Goal: Information Seeking & Learning: Learn about a topic

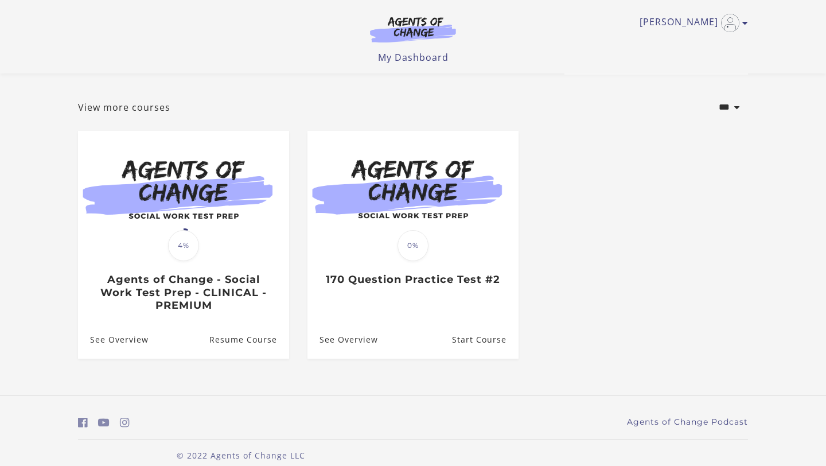
scroll to position [60, 0]
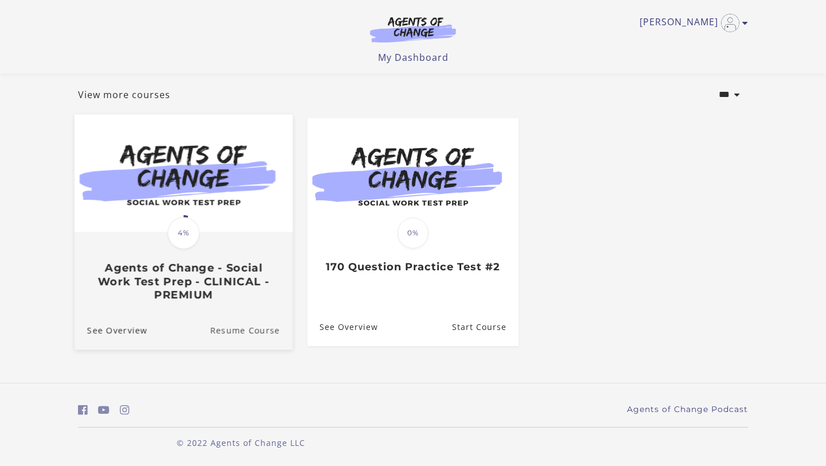
click at [240, 329] on link "Resume Course" at bounding box center [251, 330] width 83 height 38
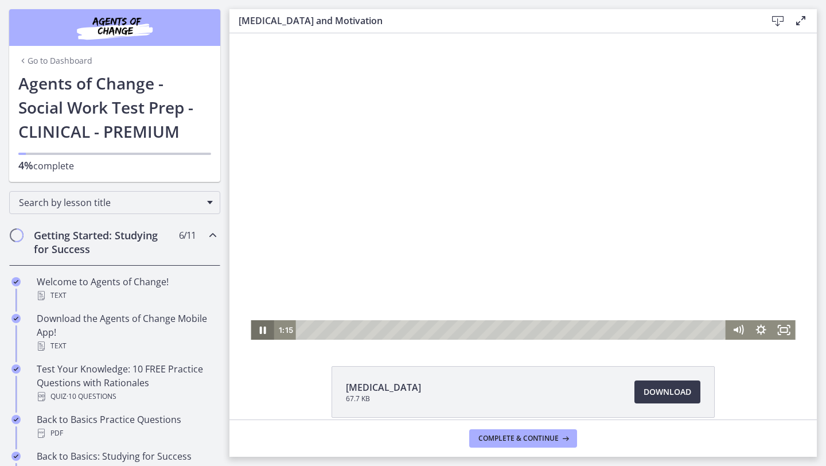
click at [261, 333] on icon "Pause" at bounding box center [262, 329] width 23 height 19
click at [261, 333] on icon "Play Video" at bounding box center [263, 330] width 6 height 8
click at [264, 322] on icon "Pause" at bounding box center [262, 330] width 28 height 24
click at [264, 328] on icon "Play Video" at bounding box center [263, 330] width 28 height 24
click at [267, 334] on icon "Pause" at bounding box center [262, 330] width 28 height 24
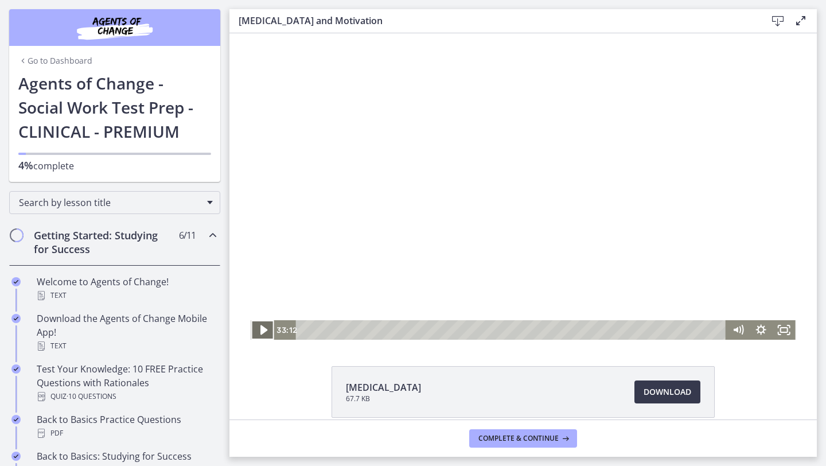
click at [265, 326] on icon "Play Video" at bounding box center [263, 330] width 28 height 24
click at [265, 331] on icon "Pause" at bounding box center [262, 330] width 7 height 9
click at [262, 327] on icon "Play Video" at bounding box center [263, 330] width 6 height 8
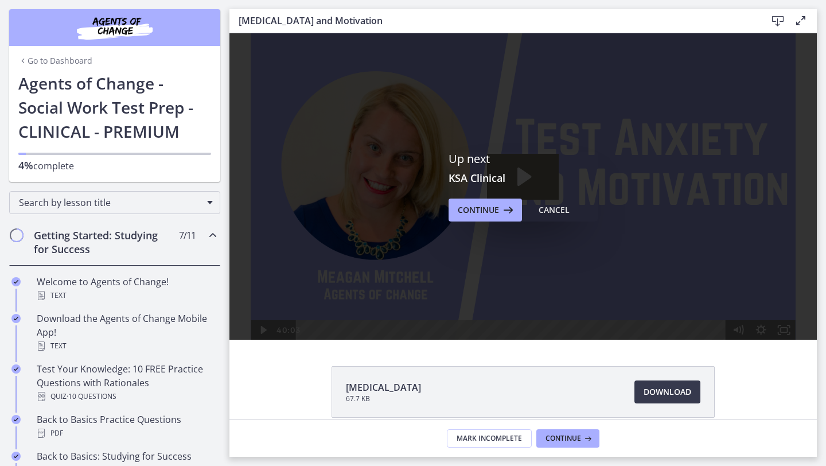
click at [467, 221] on div "Up next KSA Clinical Continue Cancel" at bounding box center [522, 186] width 587 height 306
click at [469, 210] on span "Continue" at bounding box center [478, 210] width 41 height 14
